Goal: Navigation & Orientation: Find specific page/section

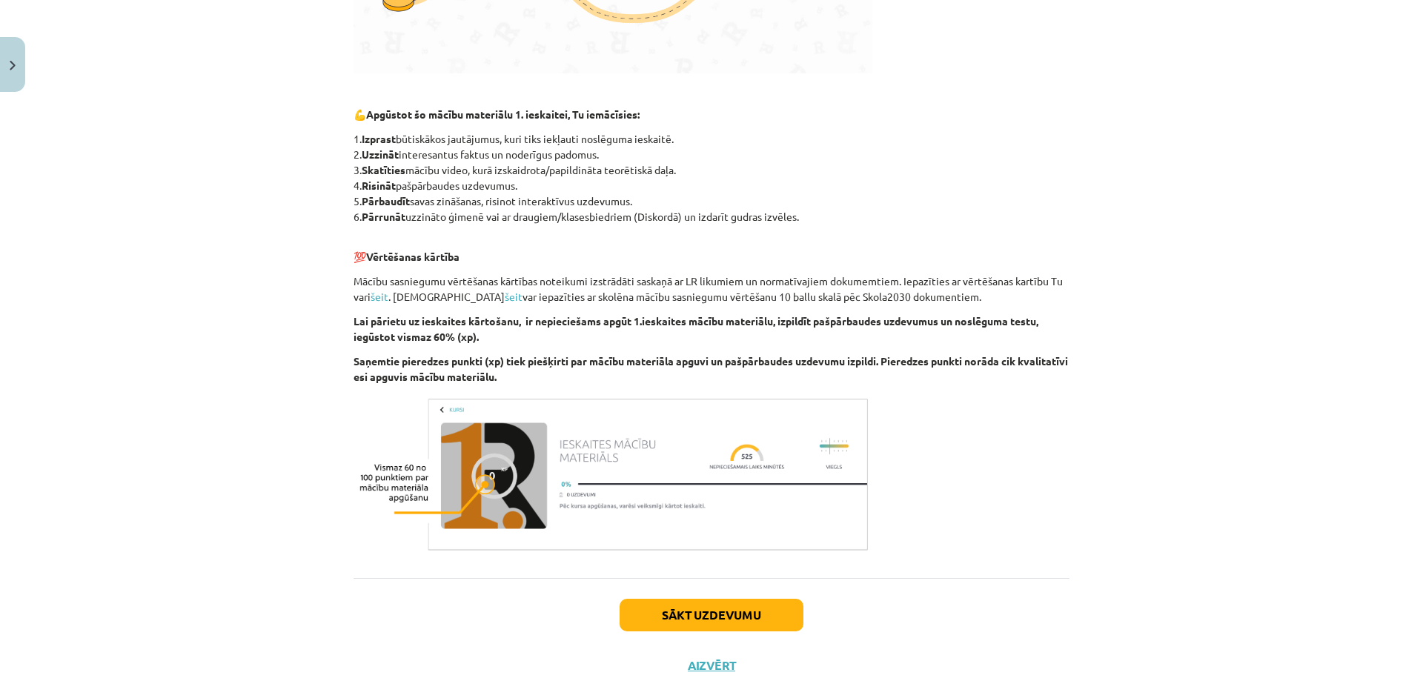
scroll to position [687, 0]
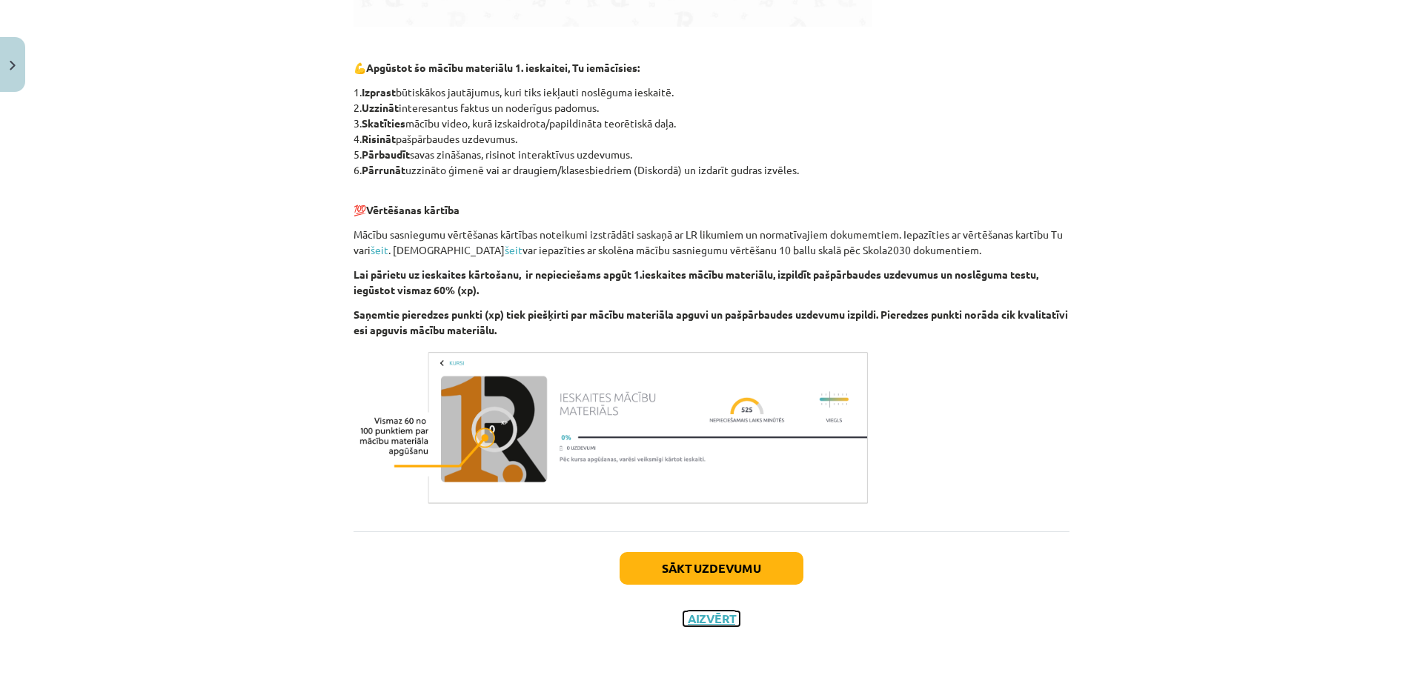
click at [701, 620] on button "Aizvērt" at bounding box center [711, 619] width 56 height 15
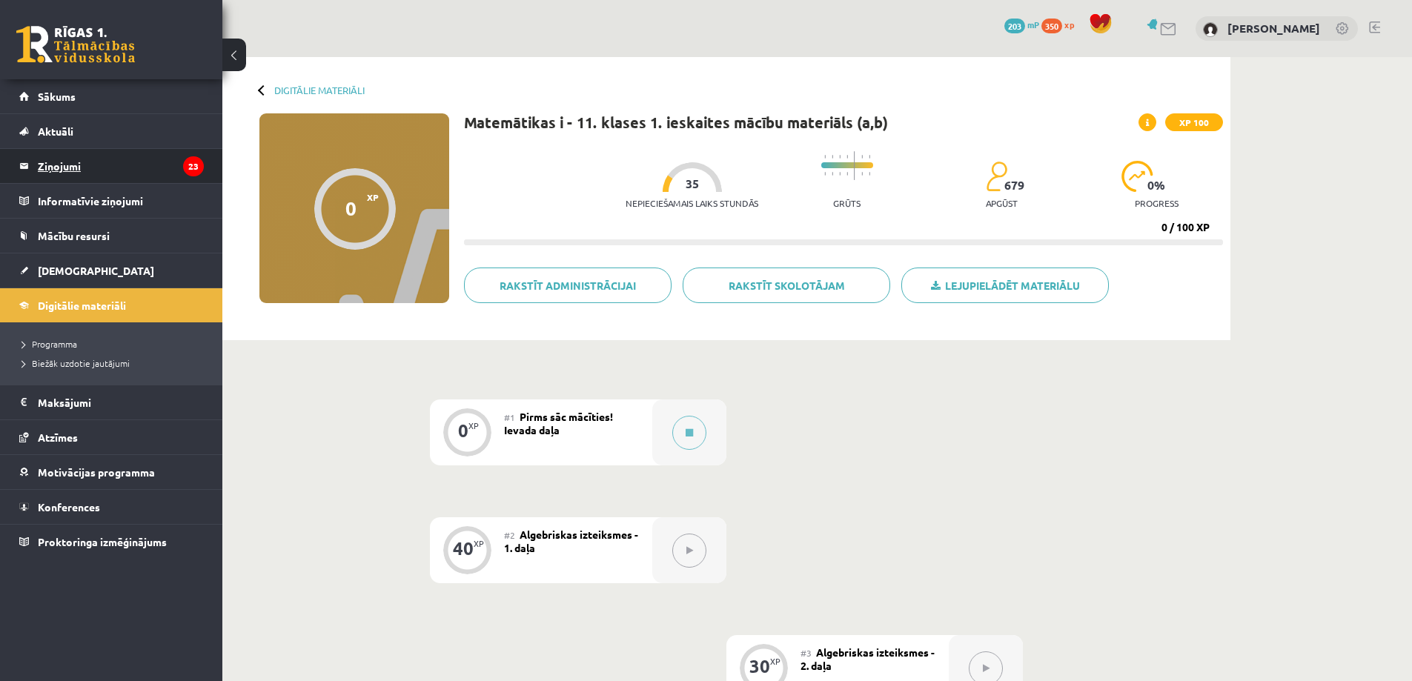
click at [54, 159] on legend "Ziņojumi 23" at bounding box center [121, 166] width 166 height 34
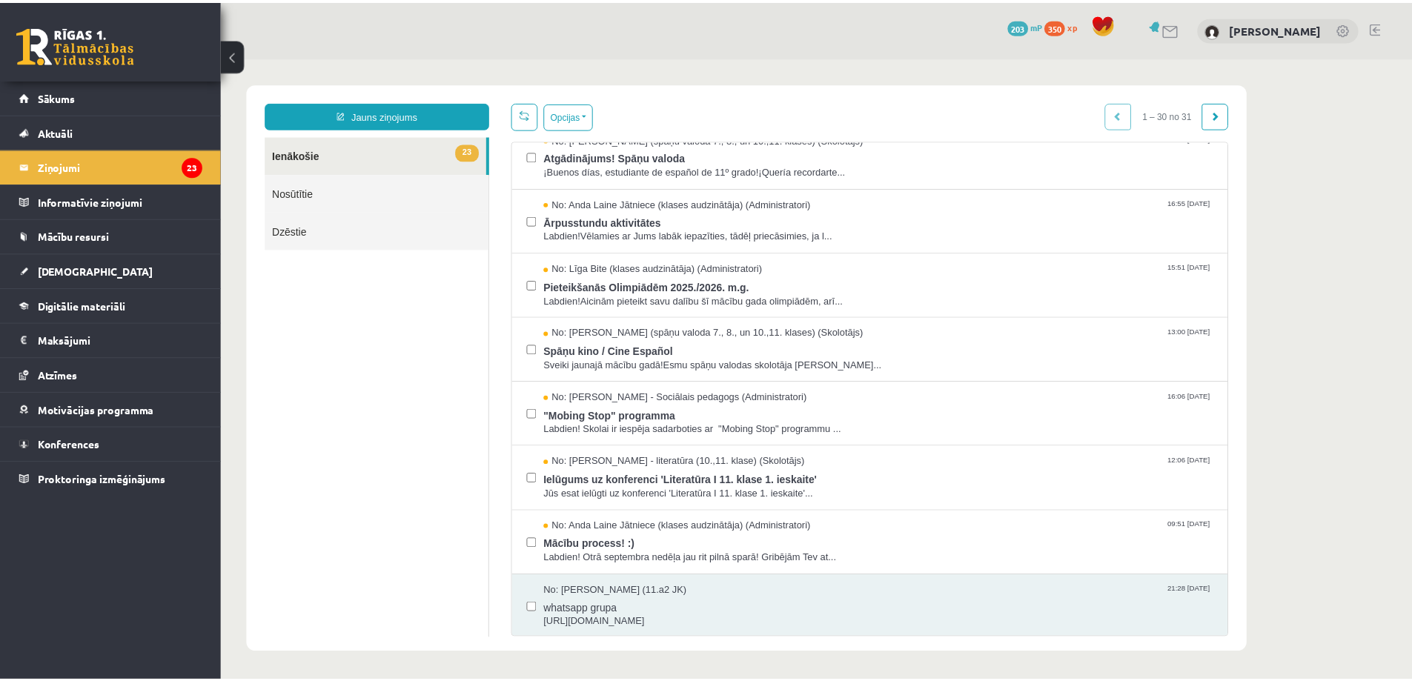
scroll to position [1440, 0]
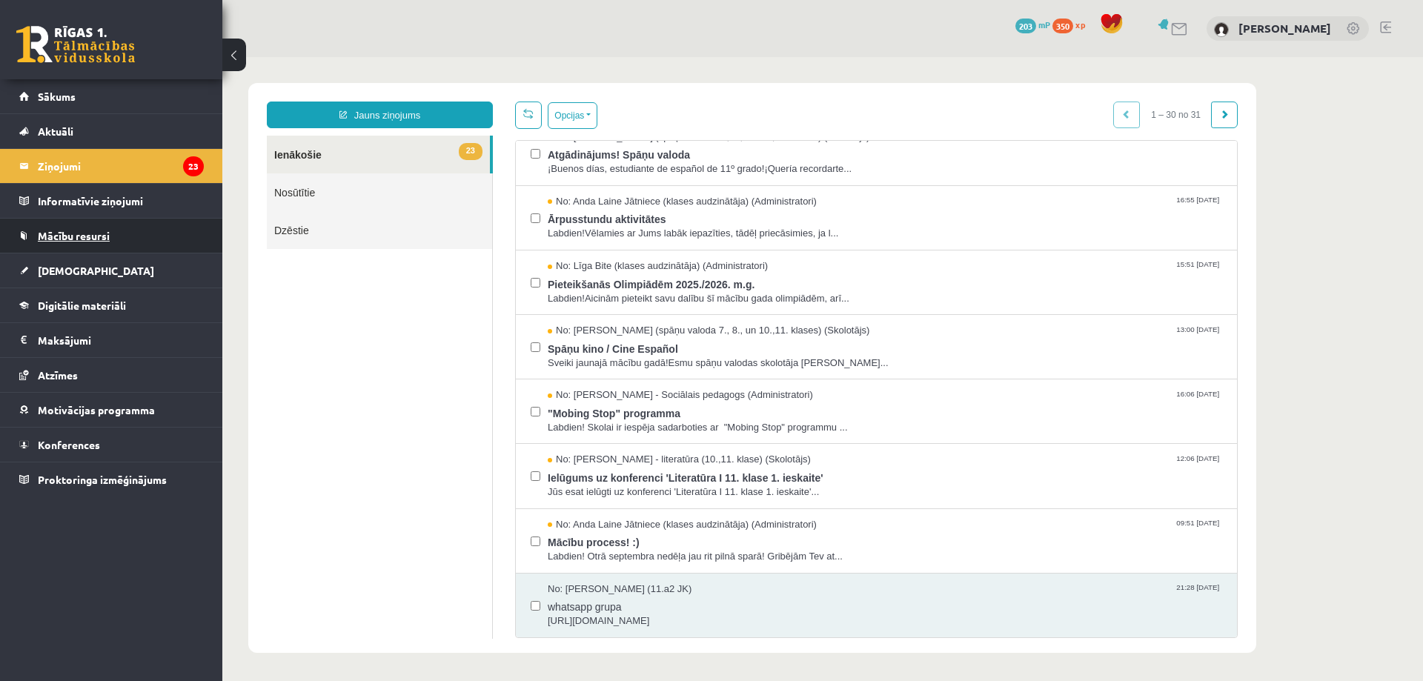
click at [98, 235] on span "Mācību resursi" at bounding box center [74, 235] width 72 height 13
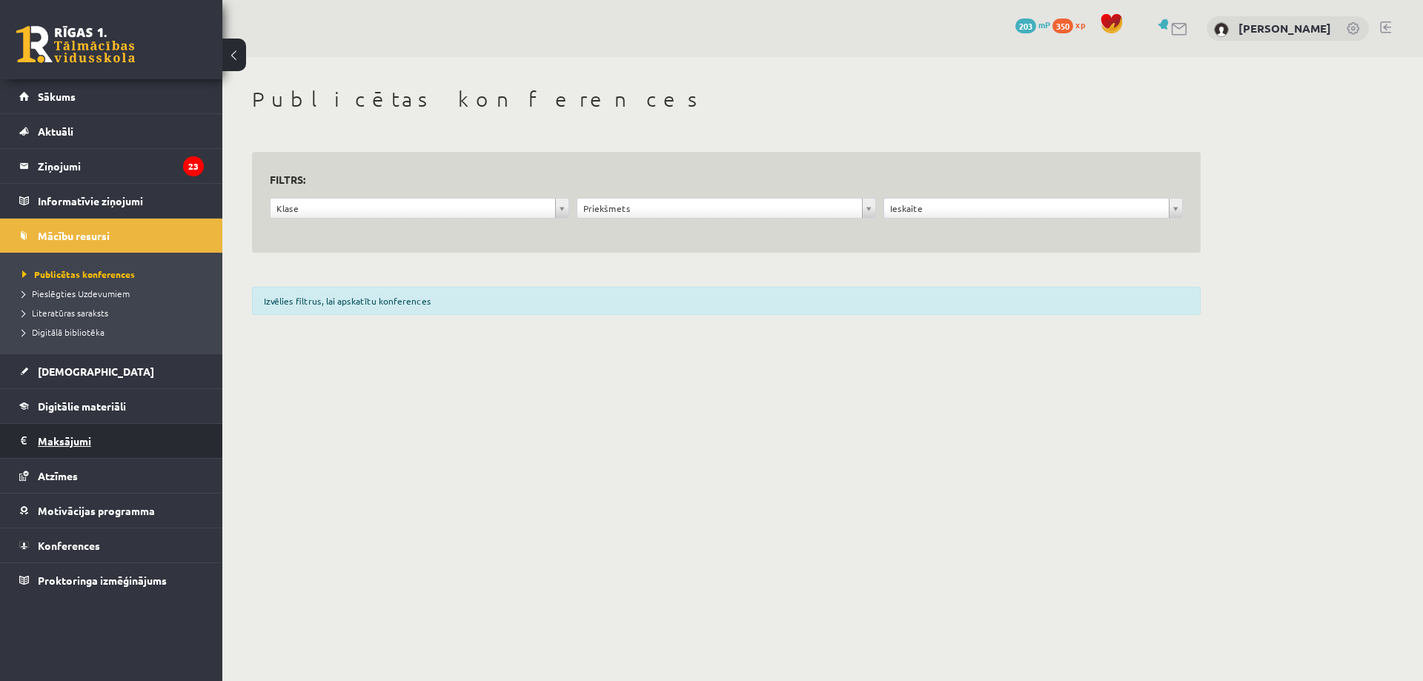
click at [88, 434] on legend "Maksājumi 0" at bounding box center [121, 441] width 166 height 34
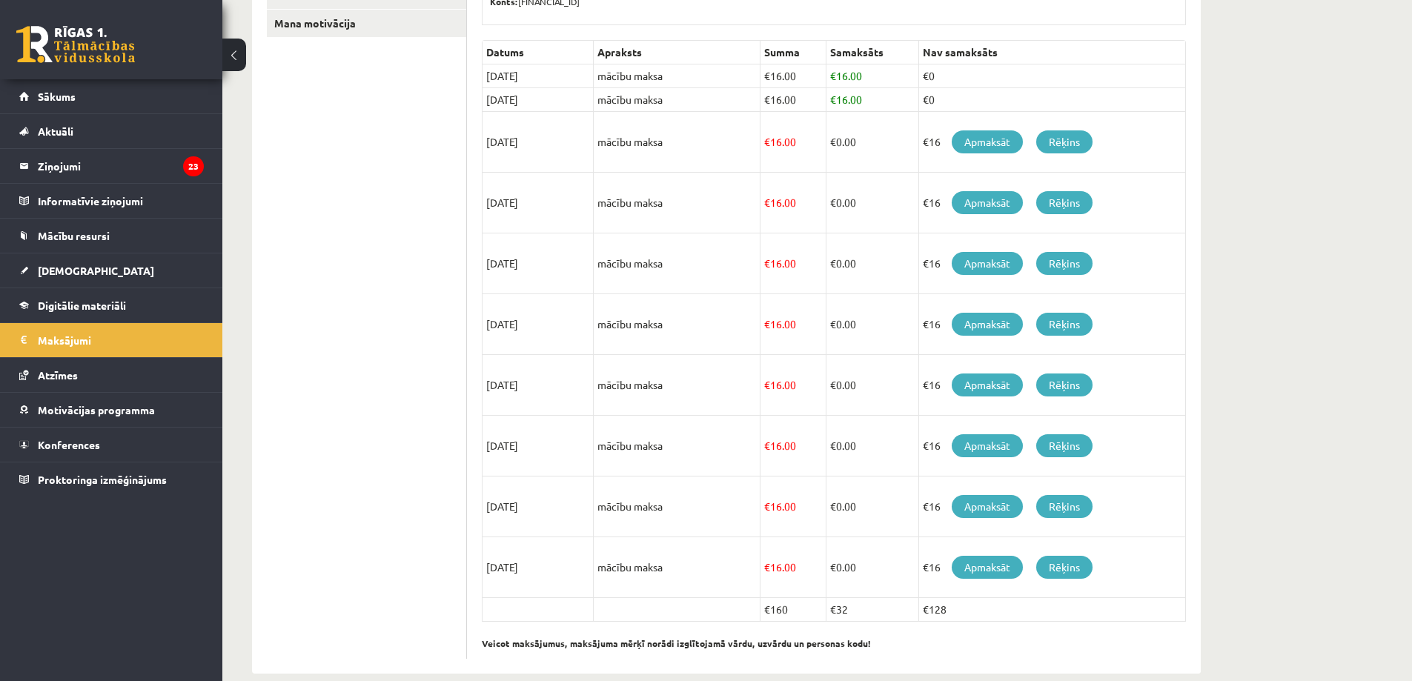
scroll to position [333, 0]
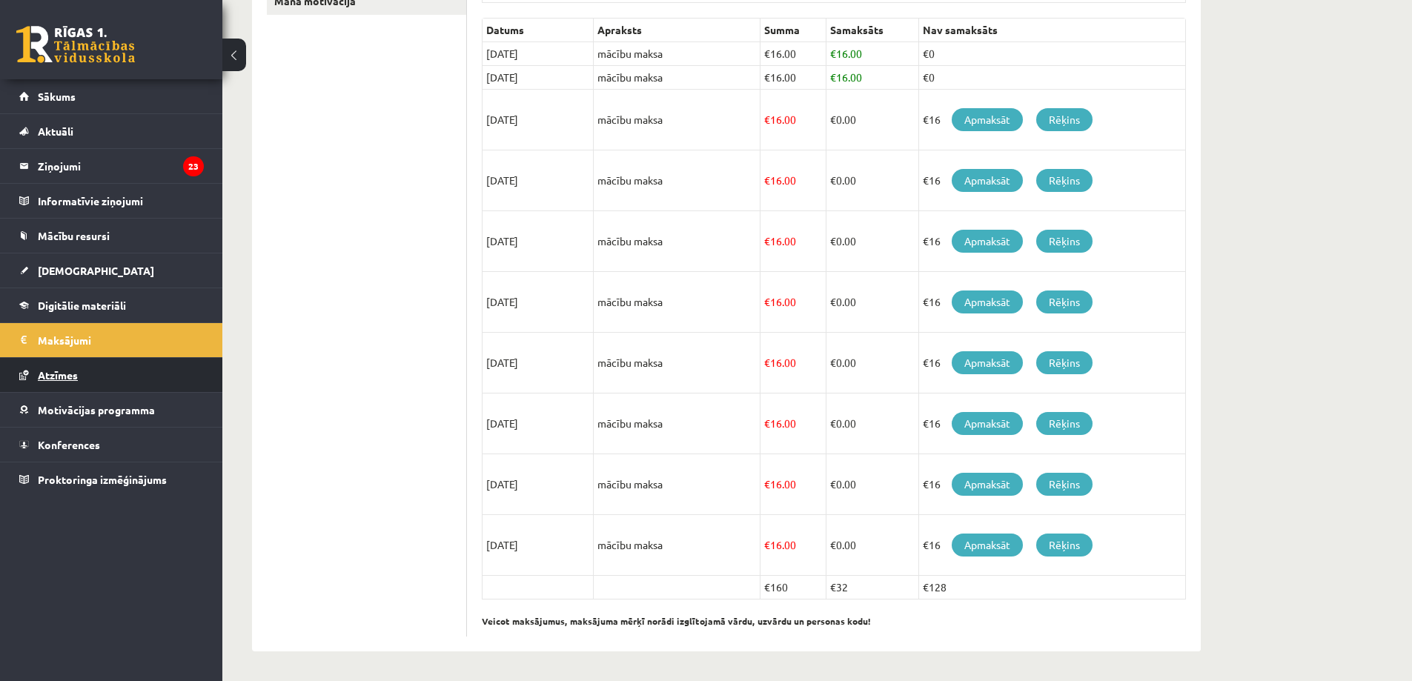
click at [81, 377] on link "Atzīmes" at bounding box center [111, 375] width 185 height 34
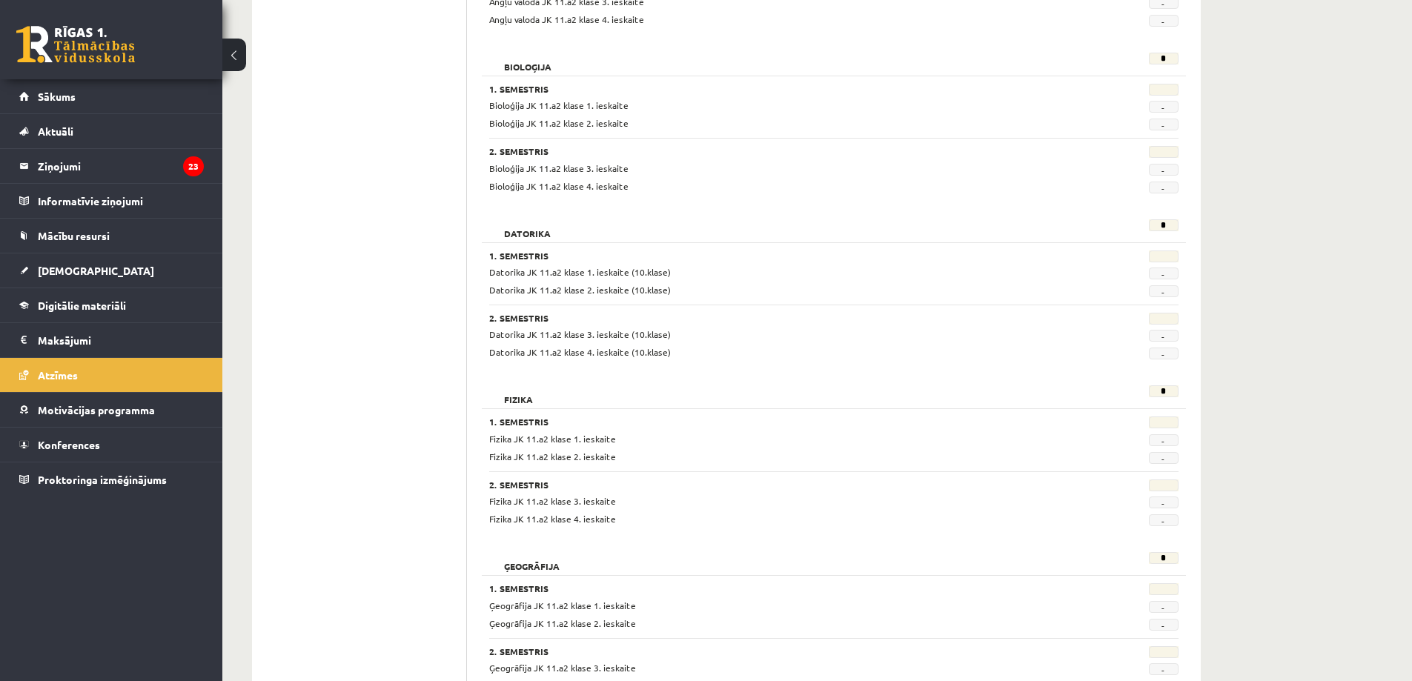
scroll to position [407, 0]
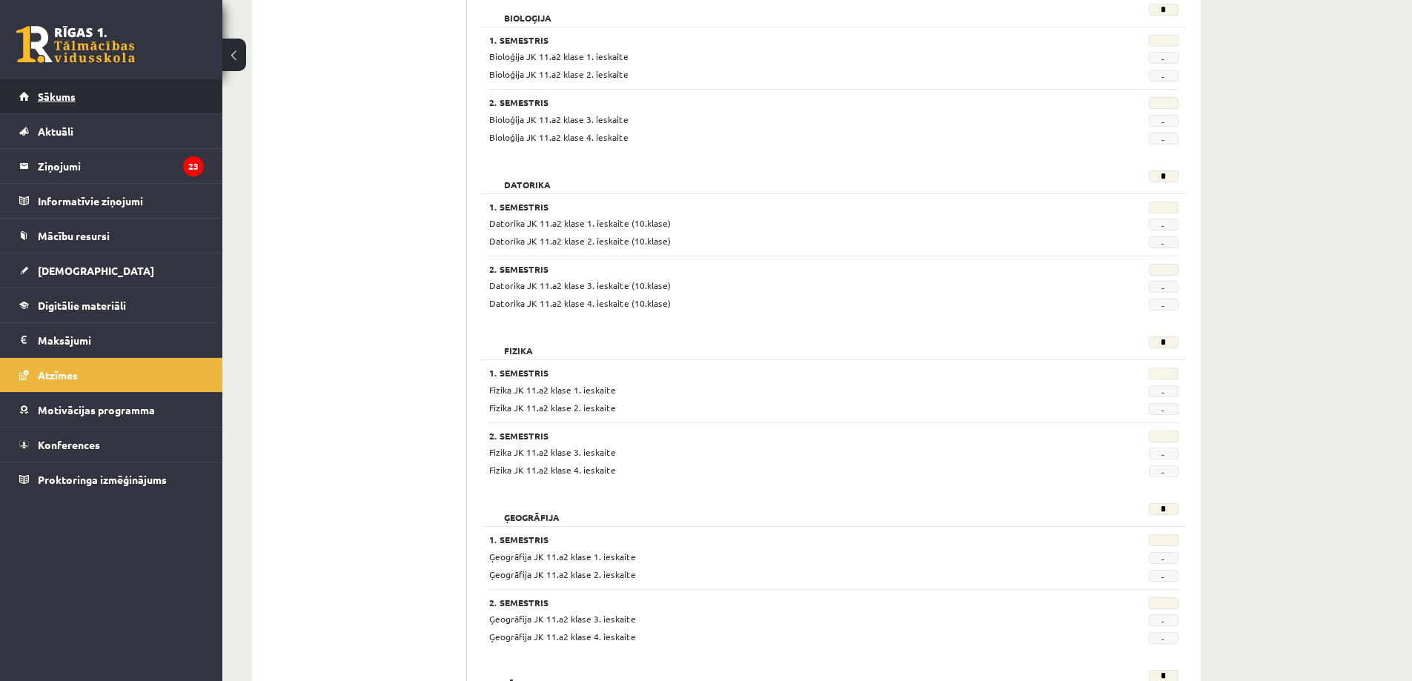
click at [66, 97] on span "Sākums" at bounding box center [57, 96] width 38 height 13
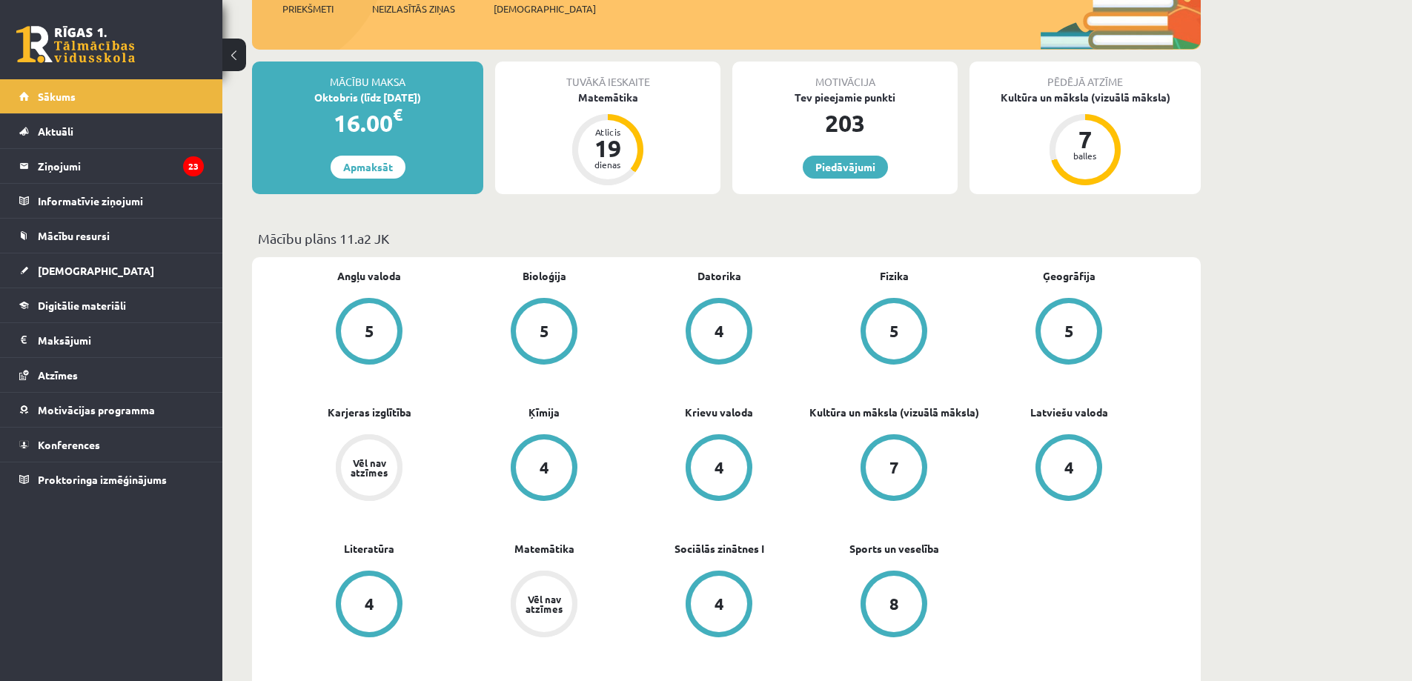
scroll to position [297, 0]
